Goal: Transaction & Acquisition: Purchase product/service

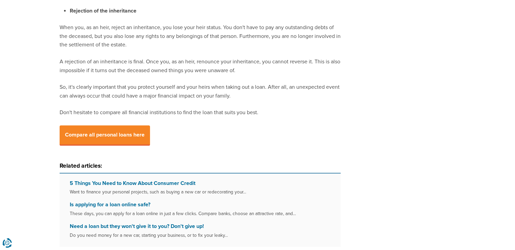
scroll to position [754, 0]
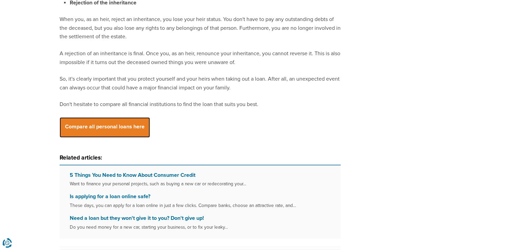
click at [92, 123] on font "Compare all personal loans here" at bounding box center [104, 126] width 79 height 7
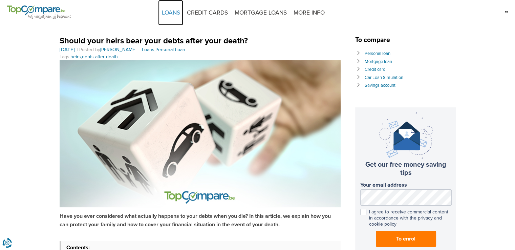
click at [172, 14] on font "LOANS" at bounding box center [170, 12] width 18 height 7
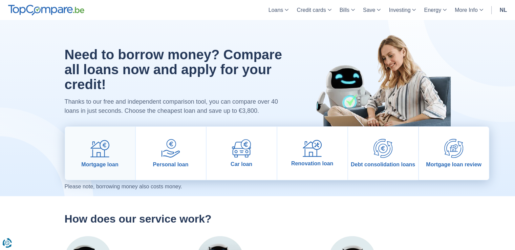
click at [105, 158] on link "Mortgage loan" at bounding box center [100, 153] width 70 height 53
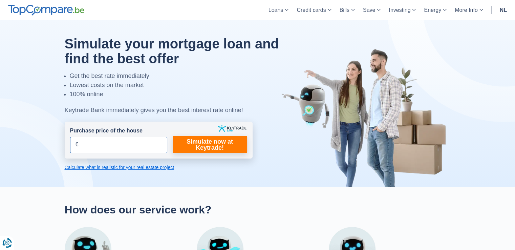
click at [95, 146] on input "Purchase price of the house" at bounding box center [118, 145] width 97 height 16
type input "345.000"
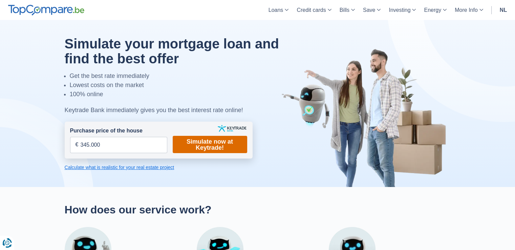
click at [227, 145] on font "Simulate now at Keytrade!" at bounding box center [210, 144] width 64 height 12
click at [208, 146] on font "Simulate now at Keytrade!" at bounding box center [209, 144] width 46 height 13
click at [192, 144] on font "Simulate now at Keytrade!" at bounding box center [209, 144] width 46 height 13
click at [156, 166] on font "Calculate what is realistic for your real estate project" at bounding box center [120, 166] width 110 height 5
